Goal: Find contact information: Find contact information

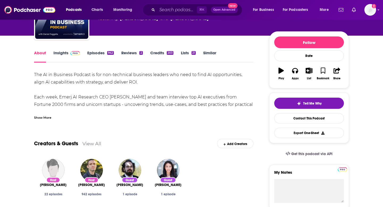
scroll to position [50, 0]
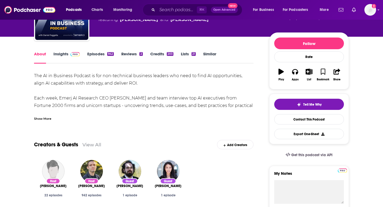
click at [57, 54] on link "Insights" at bounding box center [67, 57] width 26 height 12
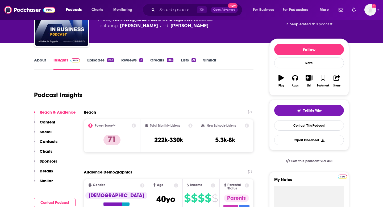
scroll to position [47, 0]
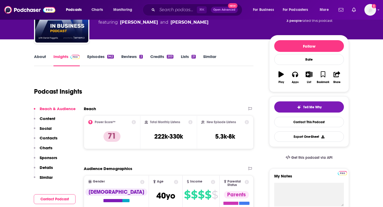
click at [54, 137] on p "Contacts" at bounding box center [49, 138] width 18 height 5
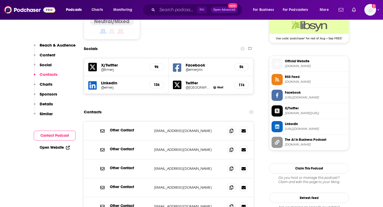
scroll to position [445, 0]
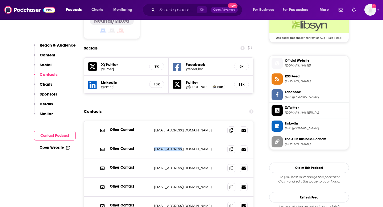
drag, startPoint x: 191, startPoint y: 115, endPoint x: 153, endPoint y: 114, distance: 37.6
click at [153, 140] on div "Other Contact info@emerj.com info@emerj.com" at bounding box center [169, 149] width 170 height 19
copy p "info@emerj.com"
